Goal: Task Accomplishment & Management: Manage account settings

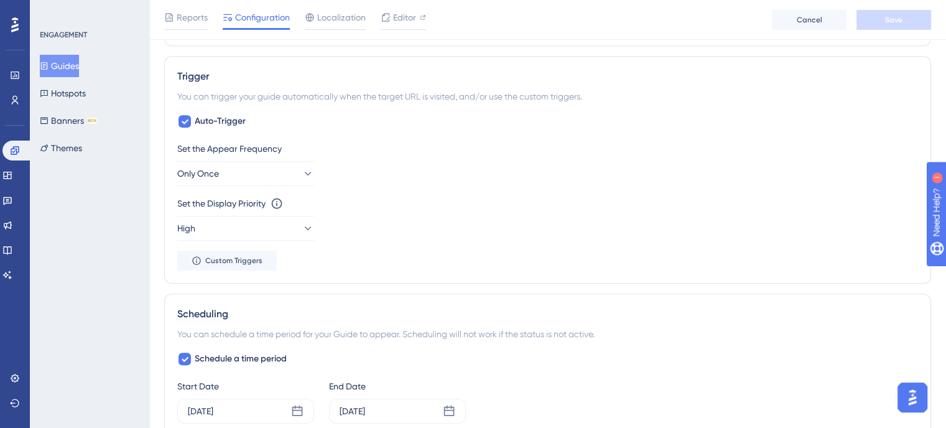
scroll to position [187, 0]
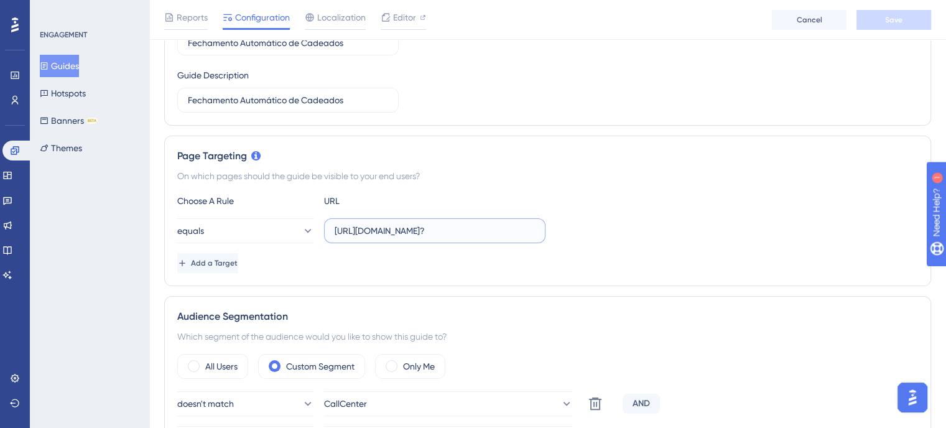
drag, startPoint x: 491, startPoint y: 226, endPoint x: 614, endPoint y: 226, distance: 123.2
click at [614, 226] on div "equals https://sistema.webdentalsolucoes.io/index.php?" at bounding box center [547, 230] width 741 height 25
type input "https://sistema.webdentalsolucoes.io/"
click at [271, 239] on button "equals" at bounding box center [245, 230] width 137 height 25
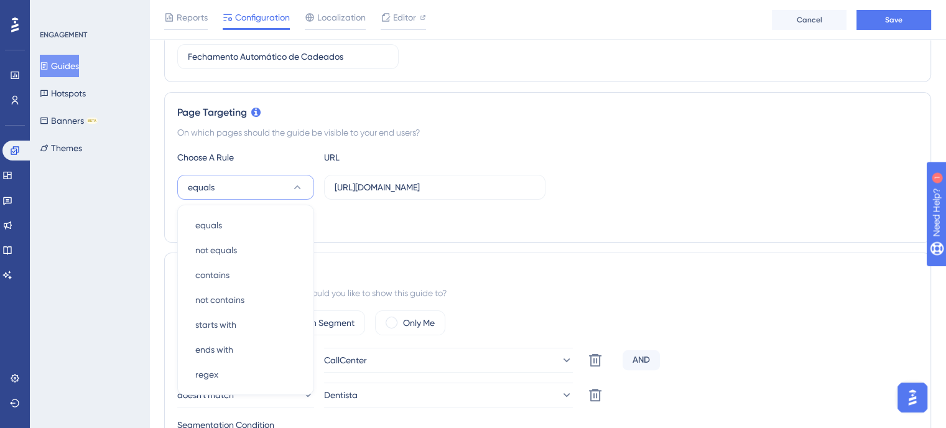
scroll to position [311, 0]
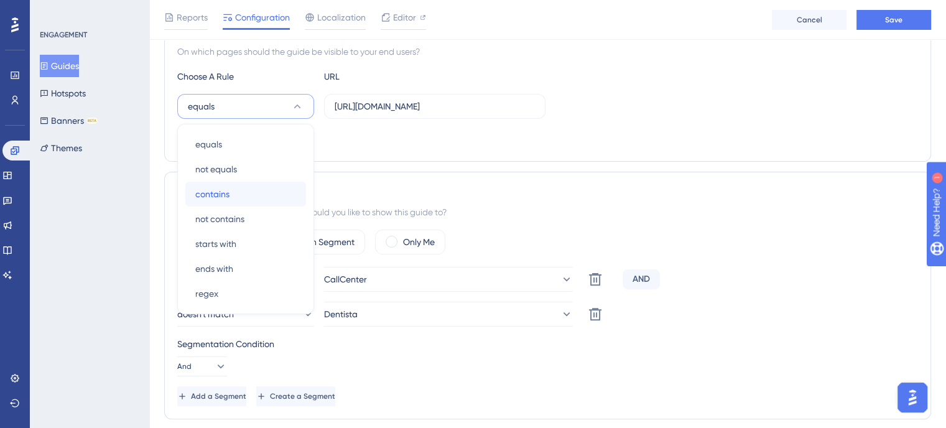
click at [242, 202] on div "contains contains" at bounding box center [245, 194] width 101 height 25
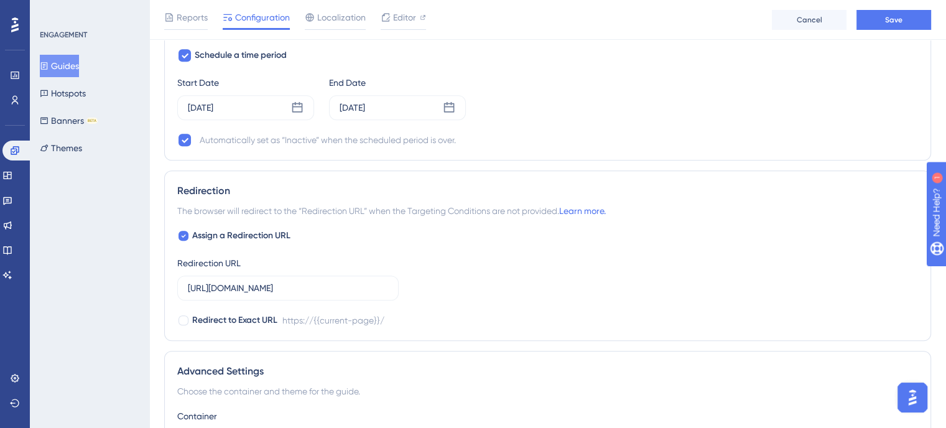
scroll to position [996, 0]
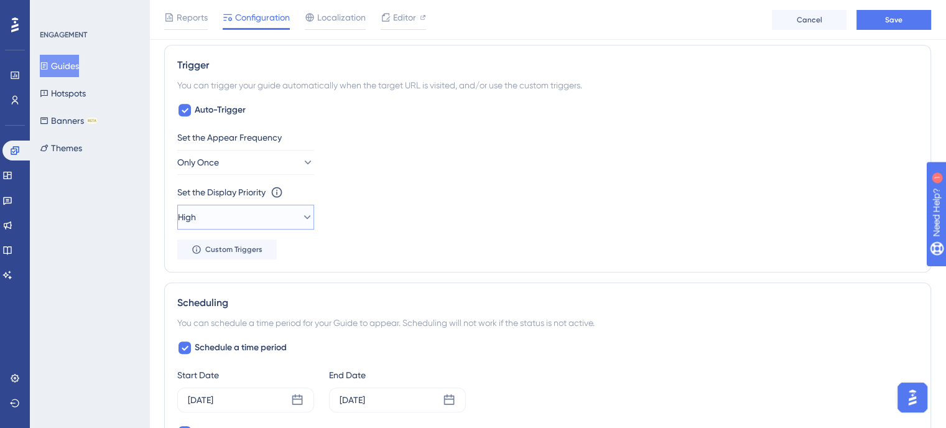
click at [279, 217] on button "High" at bounding box center [245, 217] width 137 height 25
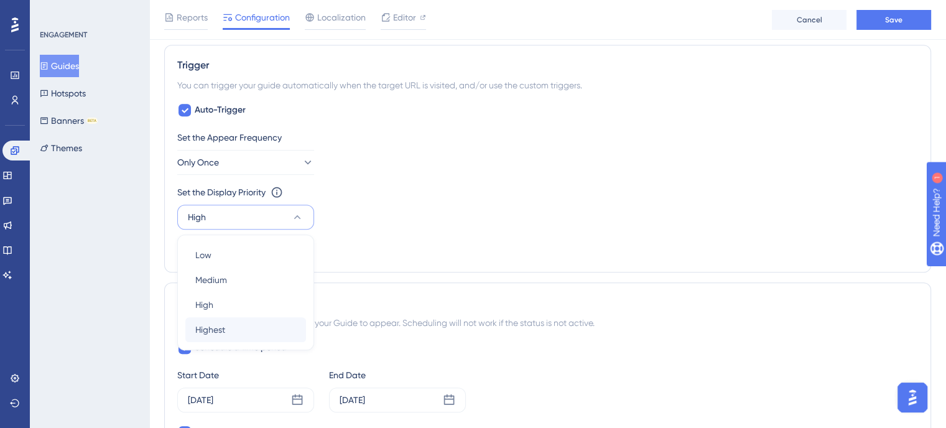
scroll to position [772, 0]
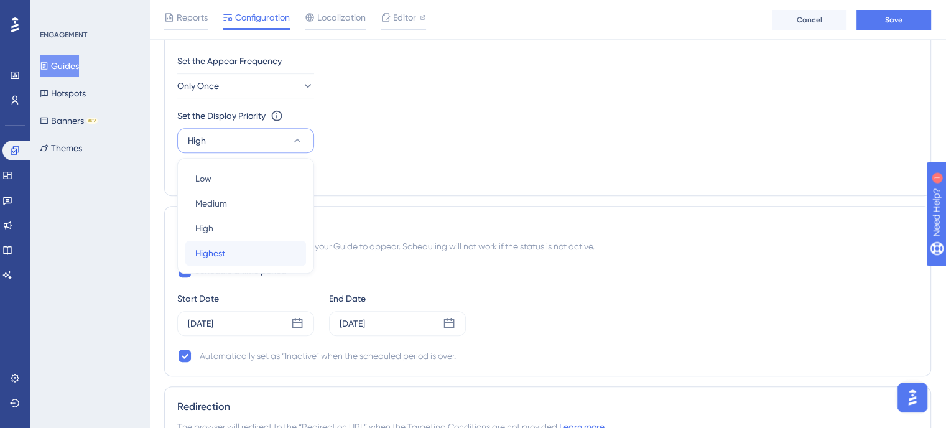
click at [262, 248] on div "Highest Highest" at bounding box center [245, 253] width 101 height 25
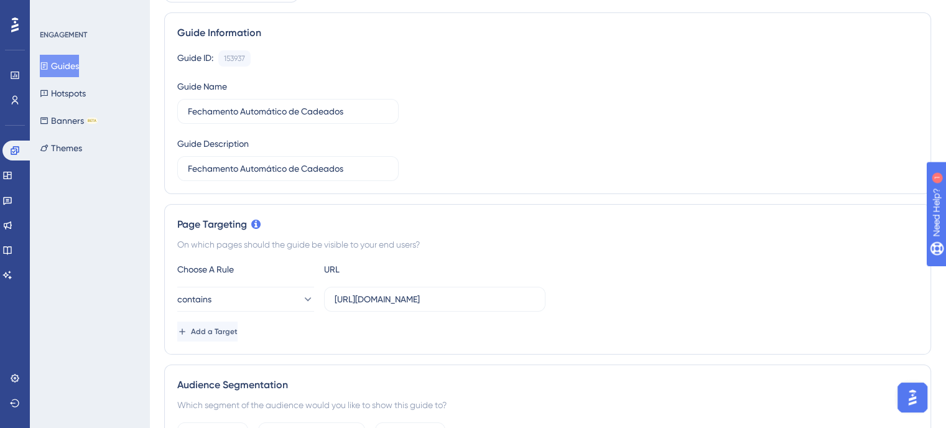
scroll to position [0, 0]
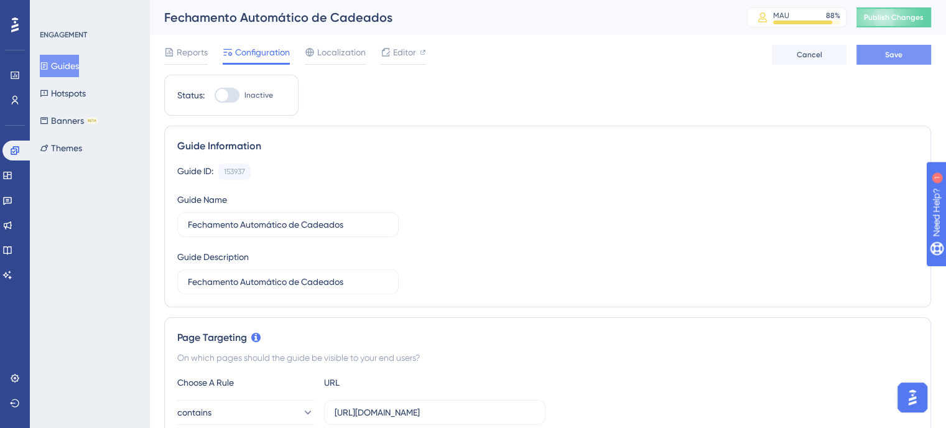
click at [889, 58] on span "Save" at bounding box center [893, 55] width 17 height 10
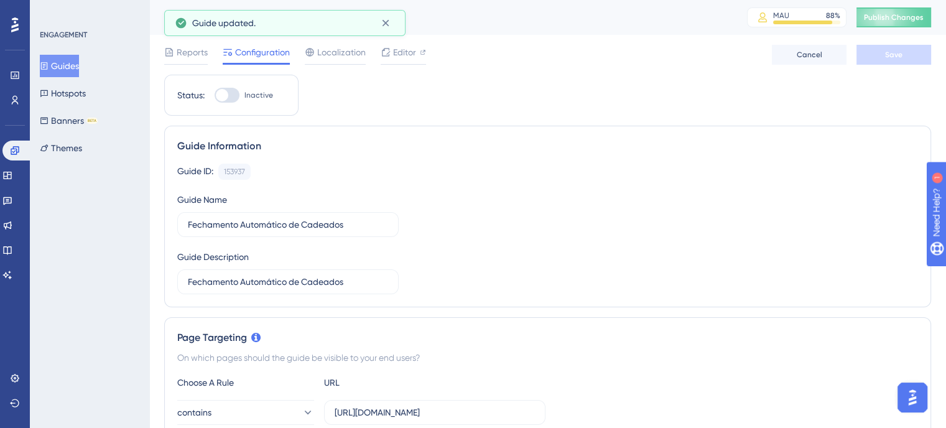
click at [236, 96] on div at bounding box center [227, 95] width 25 height 15
click at [215, 96] on input "Inactive" at bounding box center [214, 95] width 1 height 1
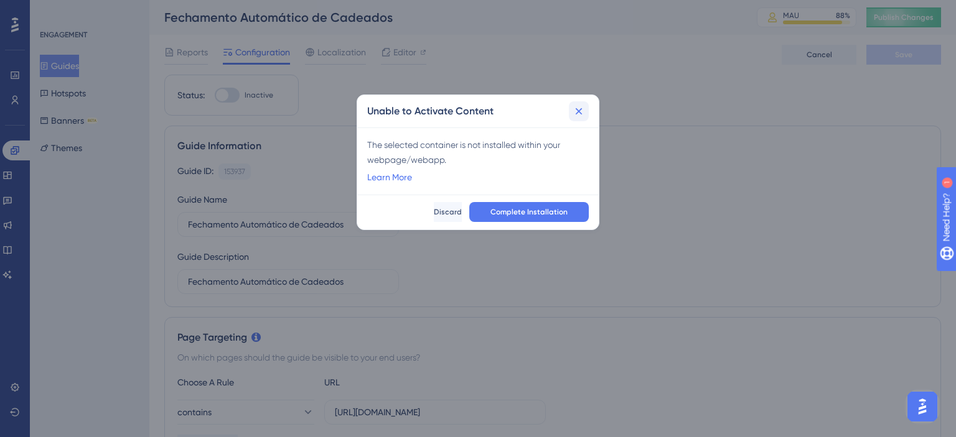
click at [572, 113] on icon at bounding box center [578, 111] width 12 height 12
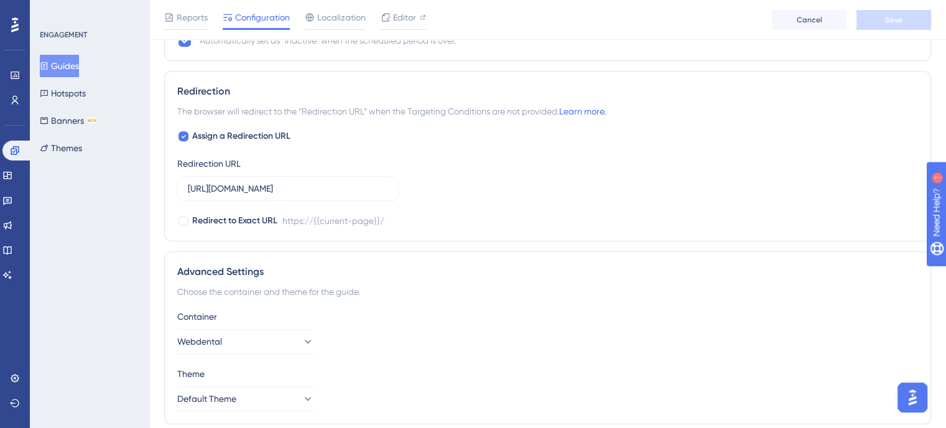
scroll to position [1131, 0]
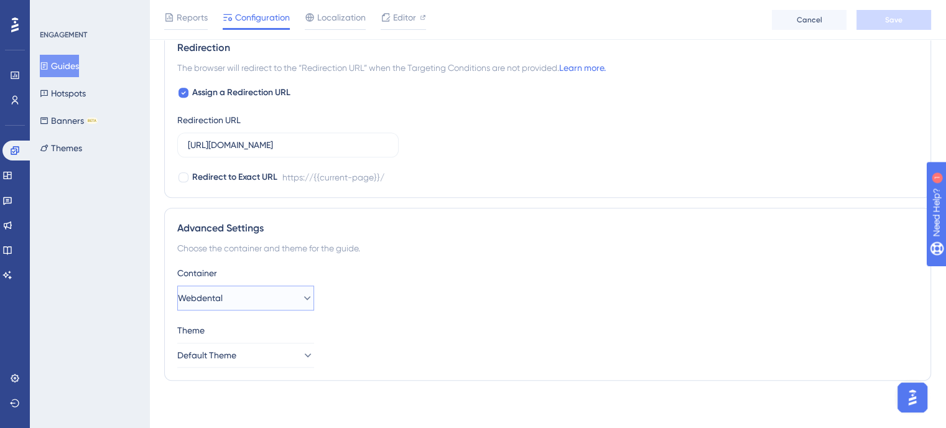
click at [274, 301] on button "Webdental" at bounding box center [245, 298] width 137 height 25
click at [274, 299] on button "Webdental" at bounding box center [245, 298] width 137 height 25
click at [281, 357] on button "Default Theme" at bounding box center [245, 355] width 137 height 25
click at [280, 355] on button "Default Theme" at bounding box center [245, 355] width 137 height 25
click at [270, 312] on div "Container Webdental Theme Default Theme" at bounding box center [547, 317] width 741 height 102
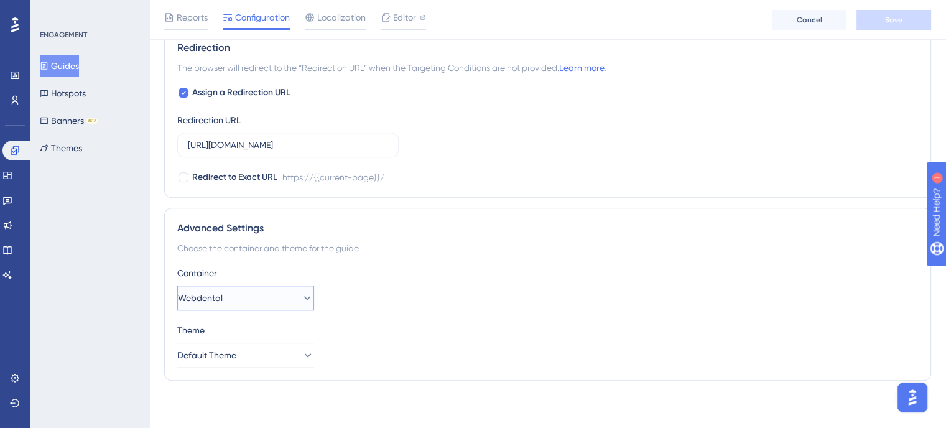
click at [276, 301] on button "Webdental" at bounding box center [245, 298] width 137 height 25
click at [279, 296] on button "Webdental" at bounding box center [245, 298] width 137 height 25
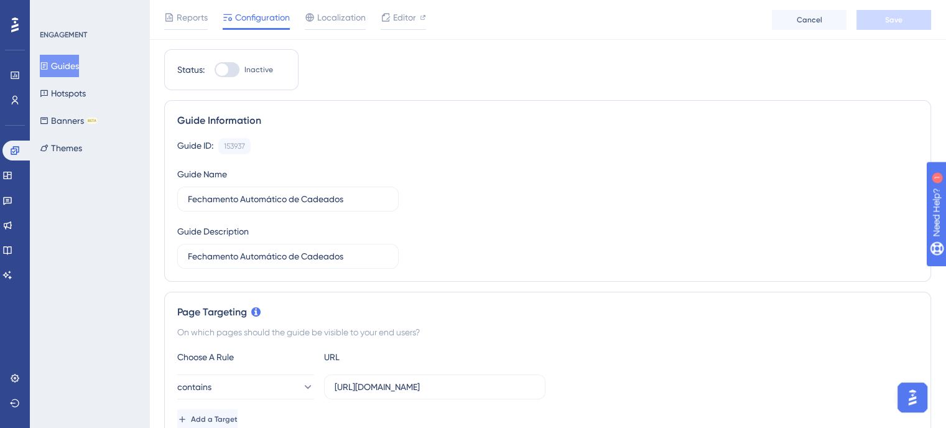
scroll to position [0, 0]
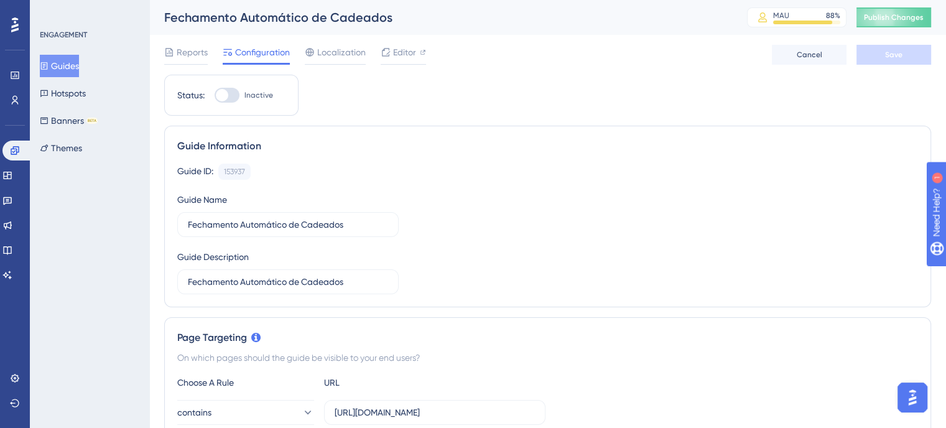
click at [229, 94] on div at bounding box center [227, 95] width 25 height 15
click at [215, 95] on input "Inactive" at bounding box center [214, 95] width 1 height 1
checkbox input "false"
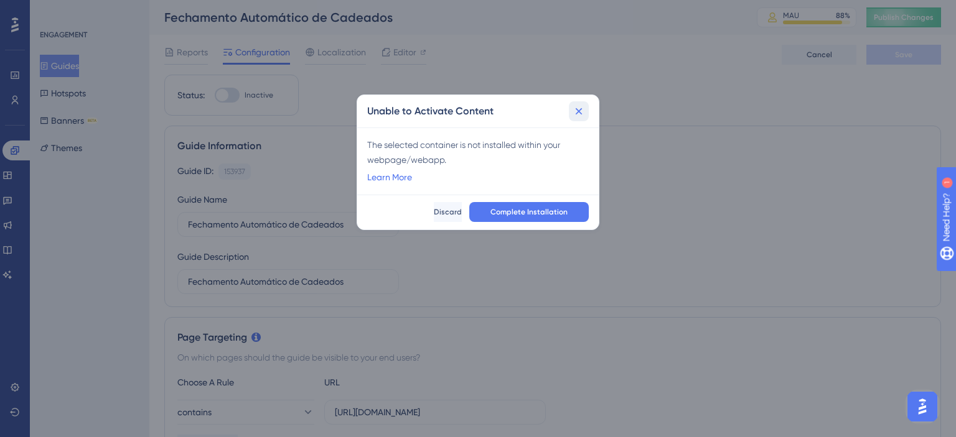
click at [574, 109] on icon at bounding box center [578, 111] width 12 height 12
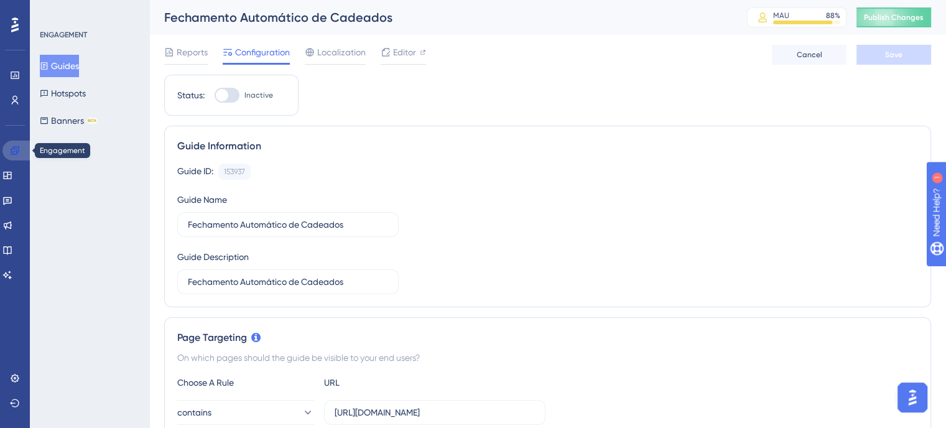
click at [15, 151] on icon at bounding box center [15, 151] width 10 height 10
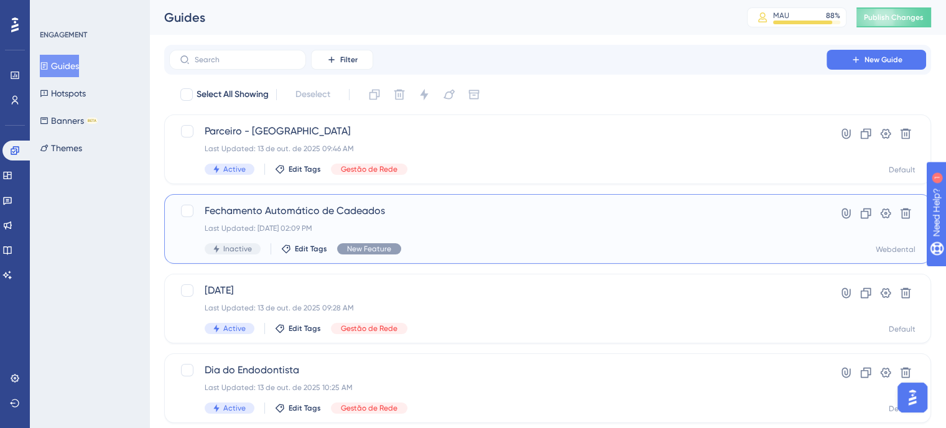
click at [396, 215] on span "Fechamento Automático de Cadeados" at bounding box center [498, 210] width 587 height 15
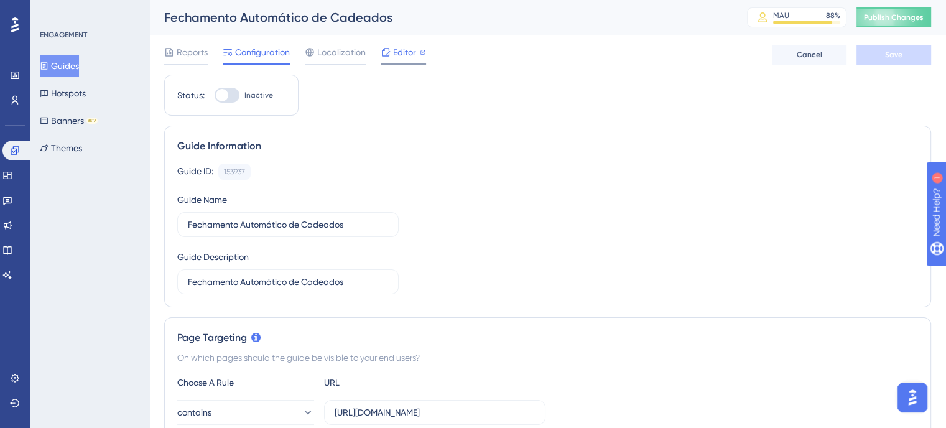
click at [391, 55] on div "Editor" at bounding box center [403, 52] width 45 height 15
click at [231, 95] on div at bounding box center [227, 95] width 25 height 15
click at [215, 95] on input "Inactive" at bounding box center [214, 95] width 1 height 1
checkbox input "false"
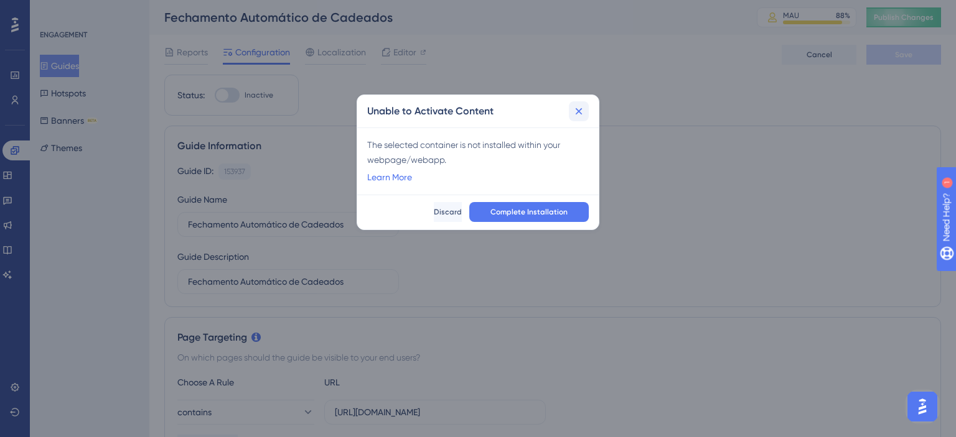
click at [576, 114] on icon at bounding box center [578, 111] width 12 height 12
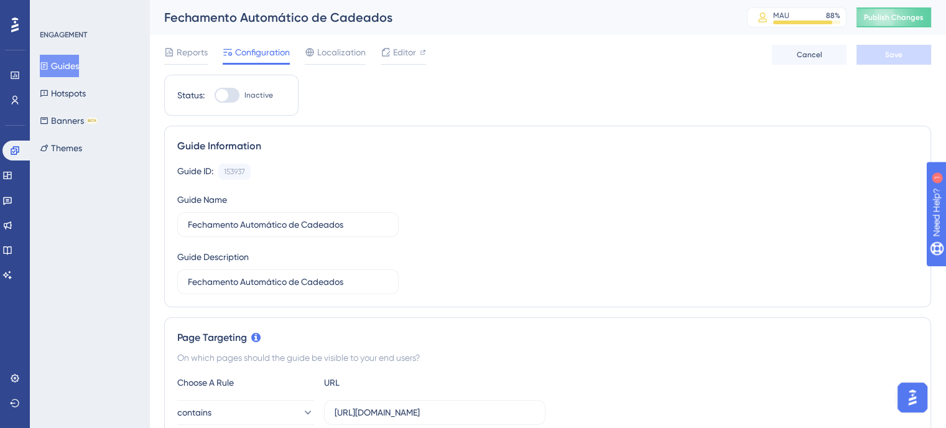
scroll to position [187, 0]
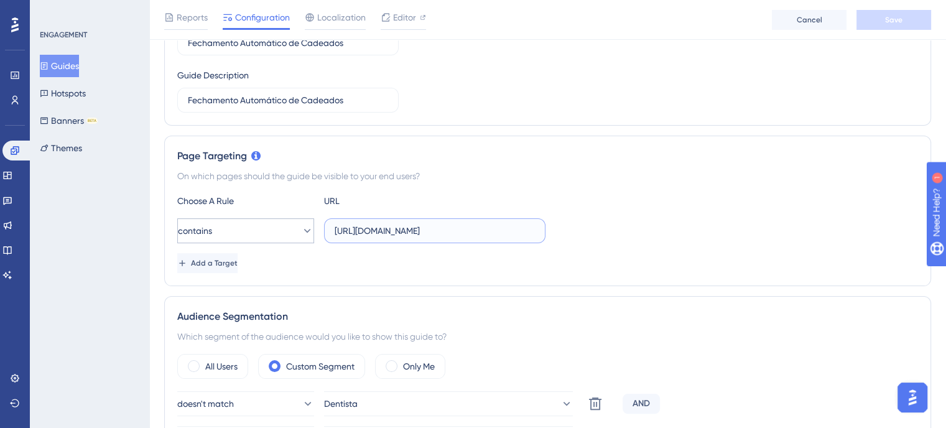
drag, startPoint x: 489, startPoint y: 226, endPoint x: 217, endPoint y: 231, distance: 272.6
click at [217, 231] on div "contains https://sistema.webdentalsolucoes.io/" at bounding box center [361, 230] width 368 height 25
paste input "https://sistema.webdentalsolucoes.io/"
type input "https://sistema.webdentalsolucoes.io/"
click at [337, 249] on div "Choose A Rule URL contains https://sistema.webdentalsolucoes.io/ Add a Target" at bounding box center [547, 234] width 741 height 80
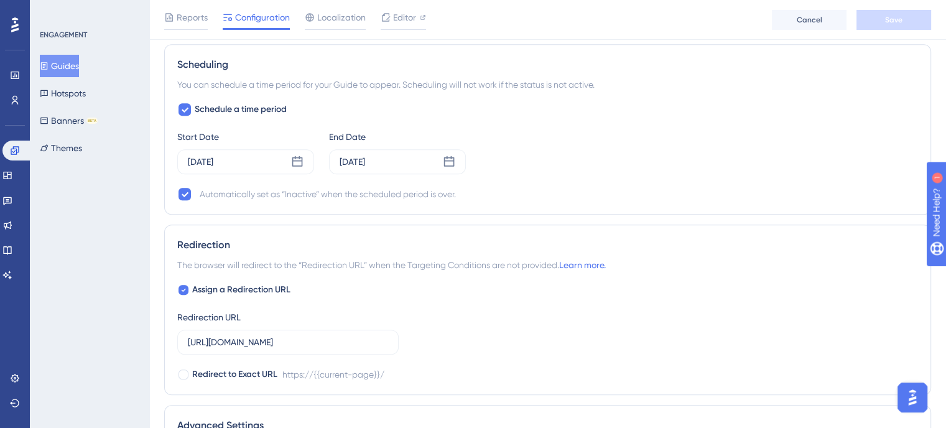
scroll to position [996, 0]
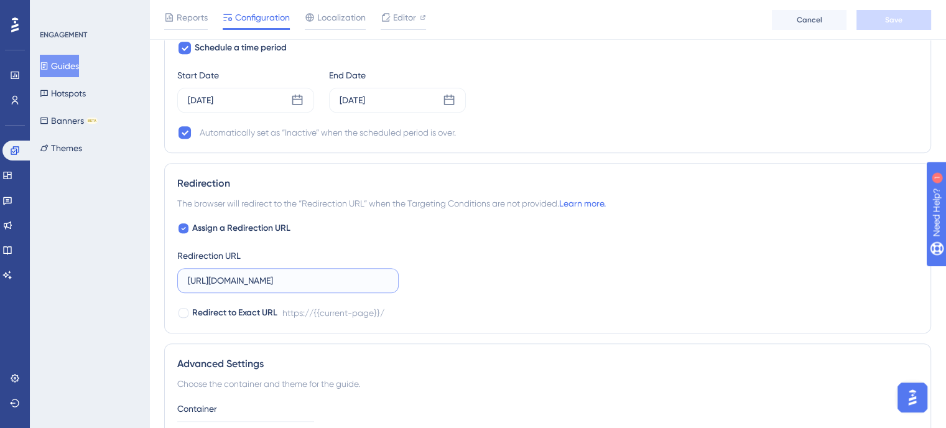
drag, startPoint x: 349, startPoint y: 276, endPoint x: 0, endPoint y: 284, distance: 349.2
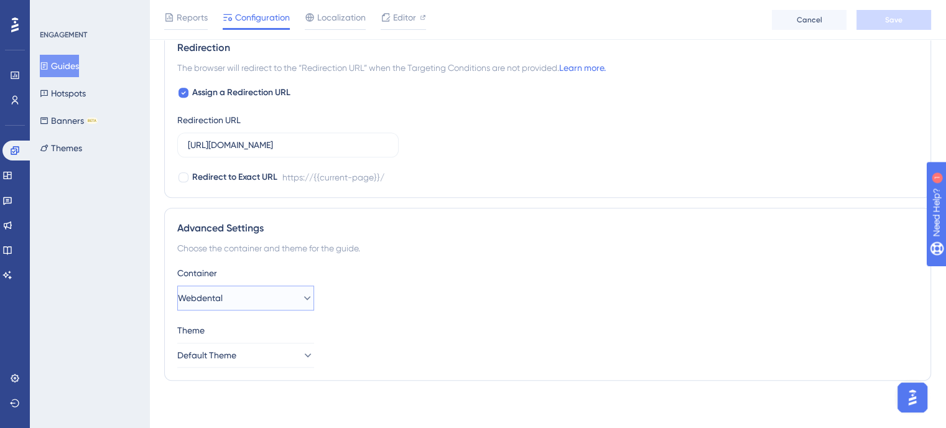
click at [271, 296] on button "Webdental" at bounding box center [245, 298] width 137 height 25
click at [226, 356] on div "Default Default" at bounding box center [245, 360] width 101 height 25
click at [281, 296] on button "Default" at bounding box center [245, 298] width 137 height 25
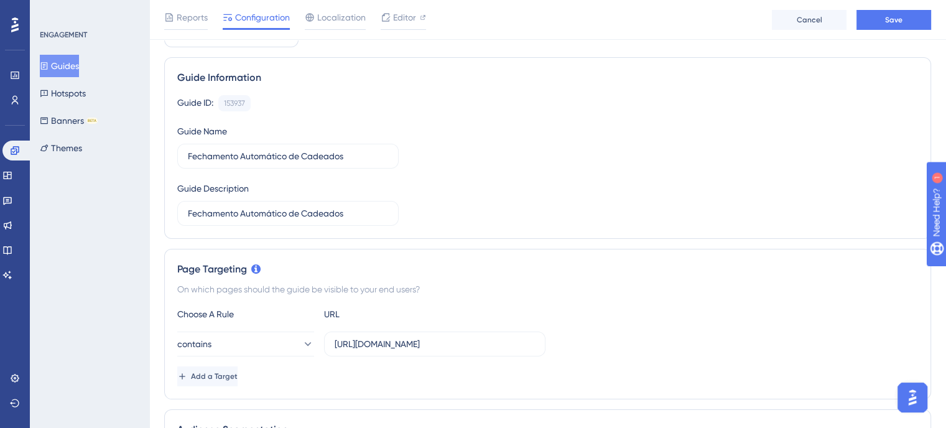
scroll to position [0, 0]
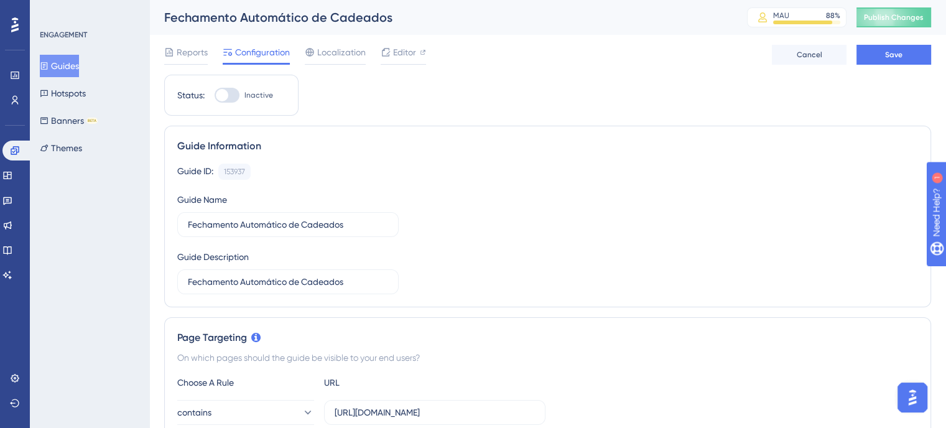
click at [230, 96] on div at bounding box center [227, 95] width 25 height 15
click at [215, 96] on input "Inactive" at bounding box center [214, 95] width 1 height 1
checkbox input "true"
click at [896, 53] on span "Save" at bounding box center [893, 55] width 17 height 10
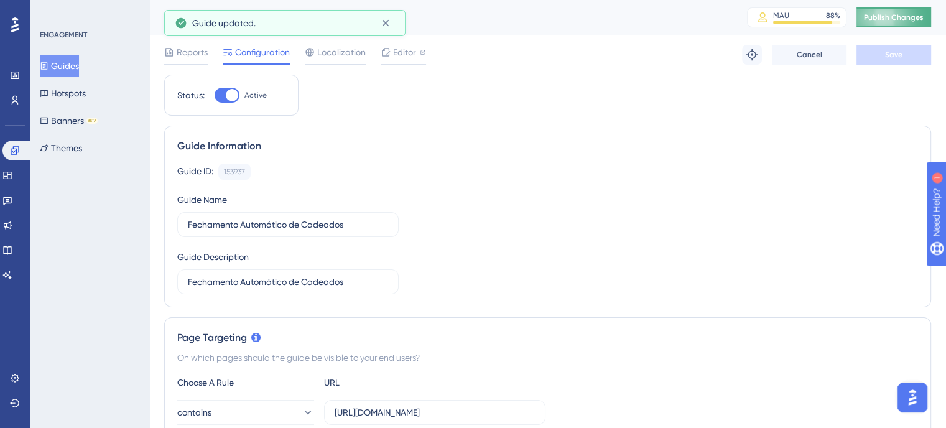
click at [923, 16] on span "Publish Changes" at bounding box center [894, 17] width 60 height 10
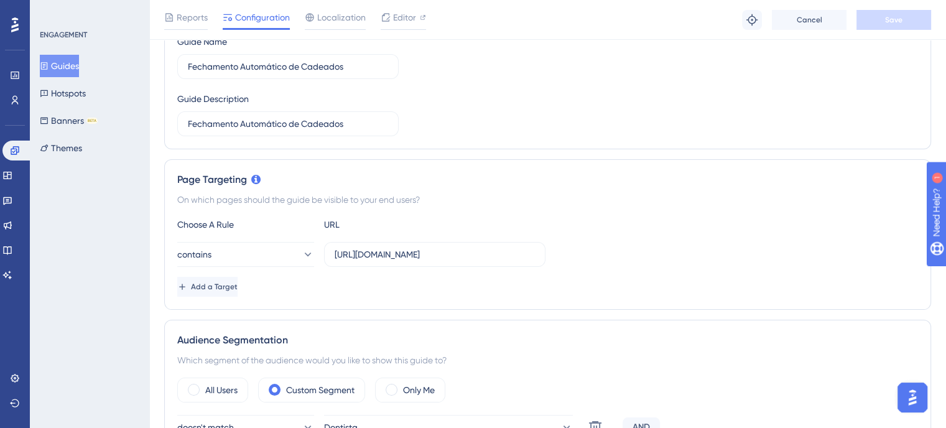
scroll to position [311, 0]
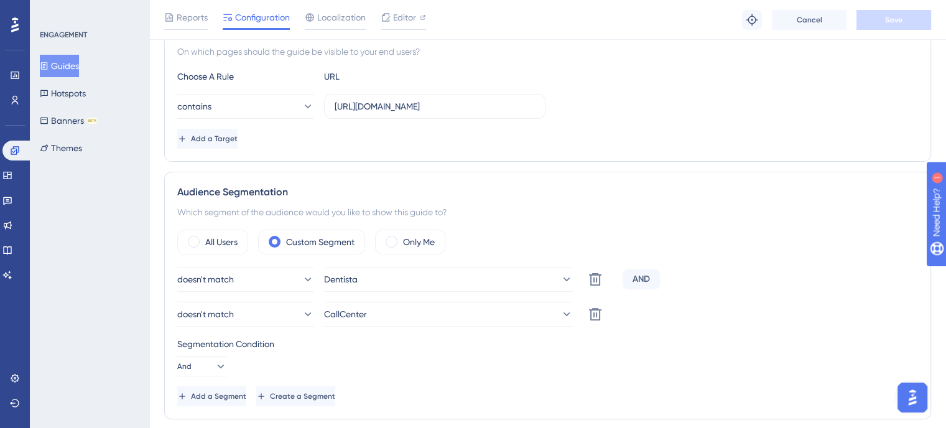
click at [0, 108] on div "Performance Users Engagement Widgets Feedback Product Updates Knowledge Base AI…" at bounding box center [15, 214] width 30 height 428
click at [10, 77] on link at bounding box center [15, 75] width 10 height 20
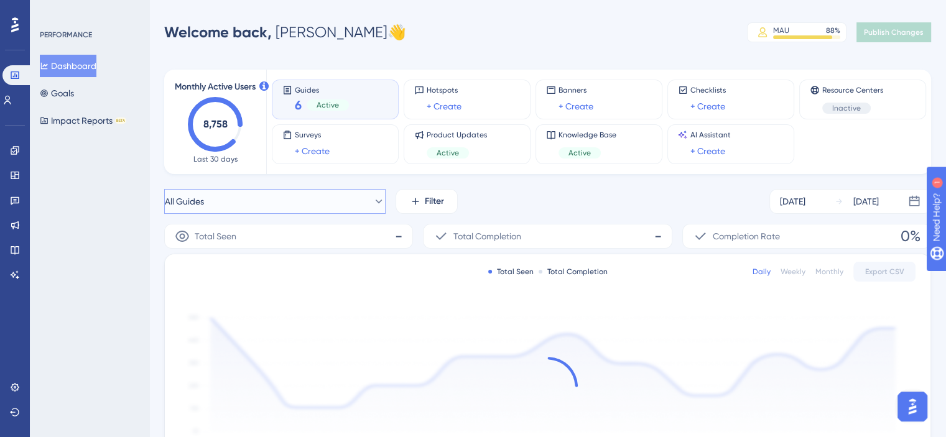
click at [352, 207] on button "All Guides" at bounding box center [275, 201] width 222 height 25
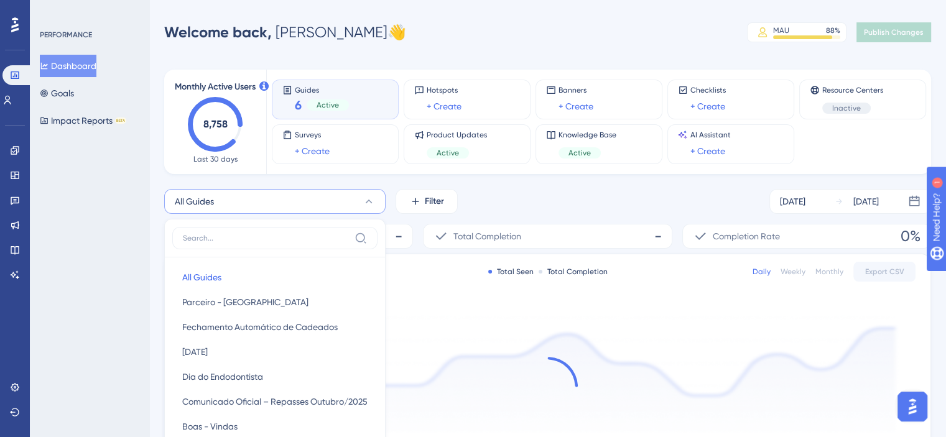
scroll to position [120, 0]
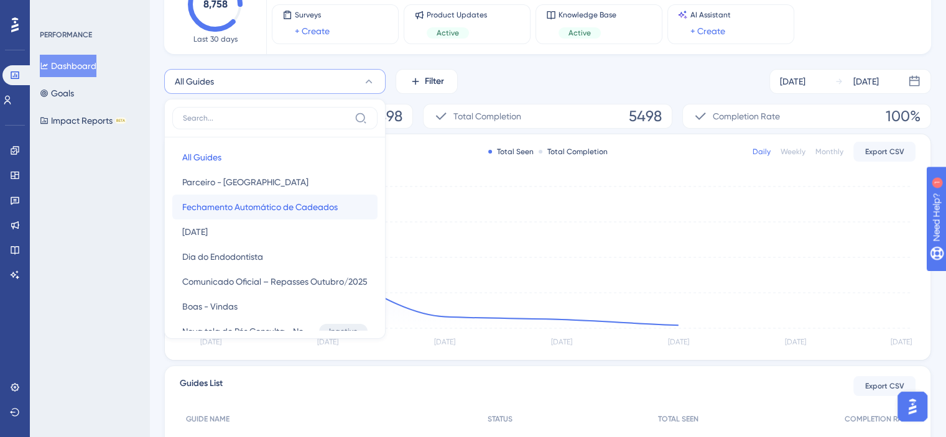
click at [306, 207] on span "Fechamento Automático de Cadeados" at bounding box center [260, 207] width 156 height 15
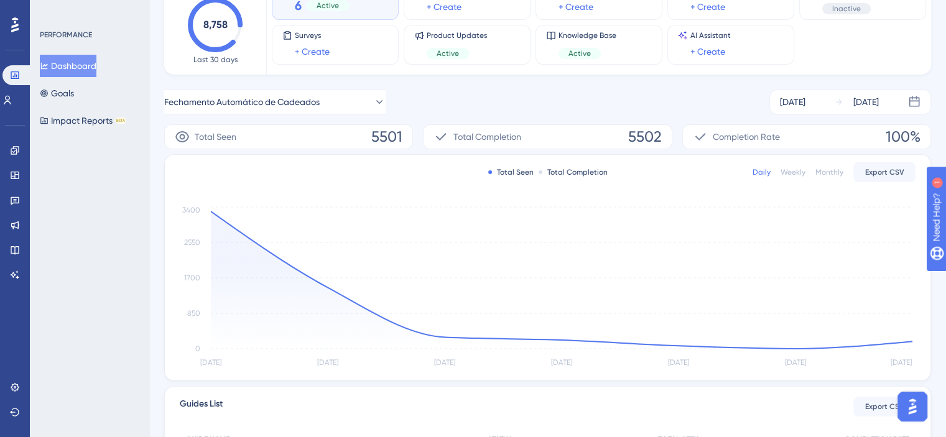
scroll to position [0, 0]
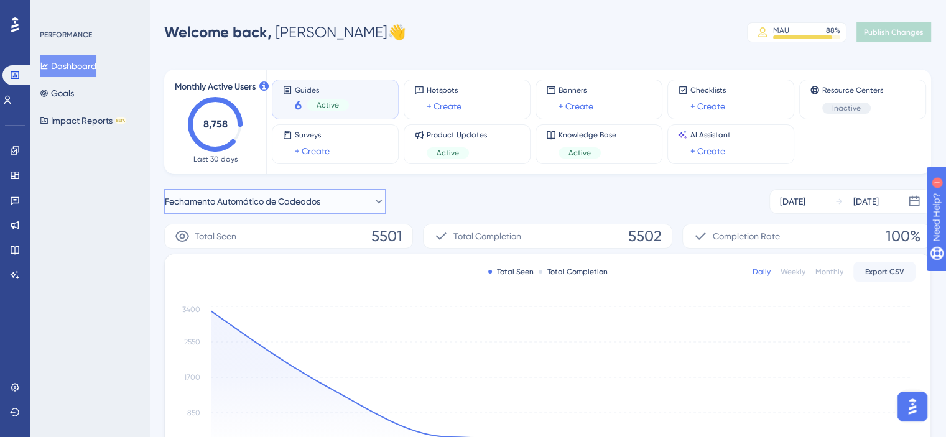
click at [315, 198] on span "Fechamento Automático de Cadeados" at bounding box center [243, 201] width 156 height 15
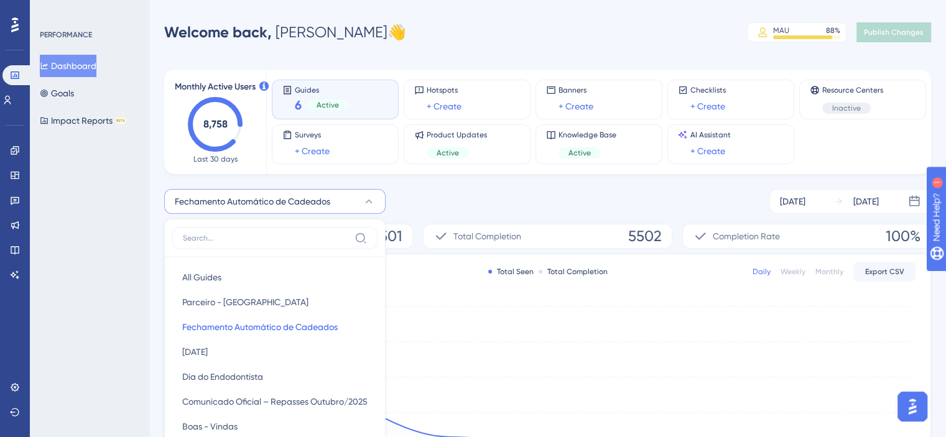
scroll to position [120, 0]
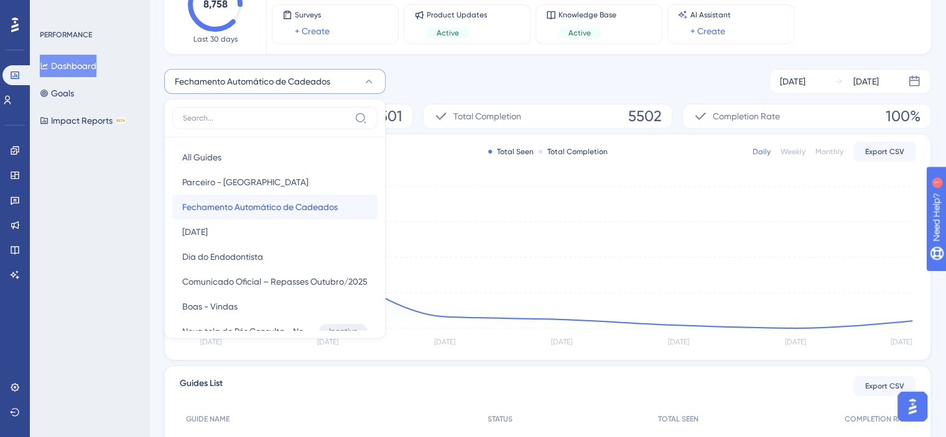
click at [308, 210] on span "Fechamento Automático de Cadeados" at bounding box center [260, 207] width 156 height 15
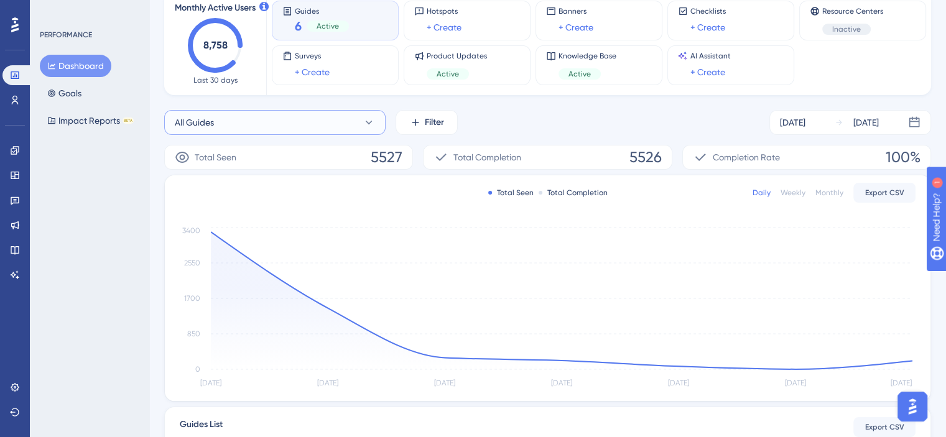
click at [286, 113] on button "All Guides" at bounding box center [275, 122] width 222 height 25
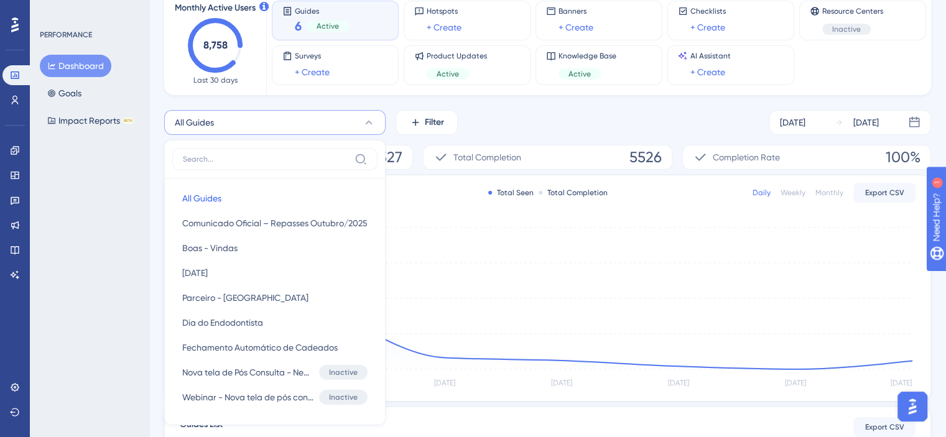
scroll to position [142, 0]
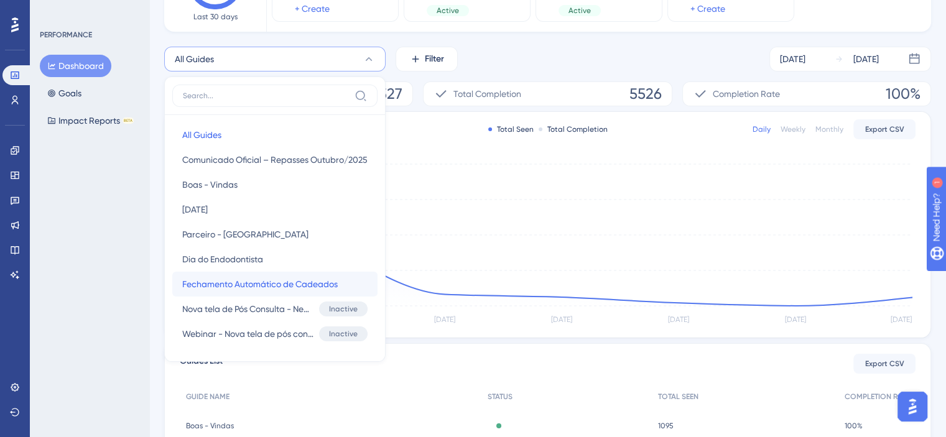
click at [284, 281] on span "Fechamento Automático de Cadeados" at bounding box center [260, 284] width 156 height 15
